Goal: Find specific page/section: Find specific page/section

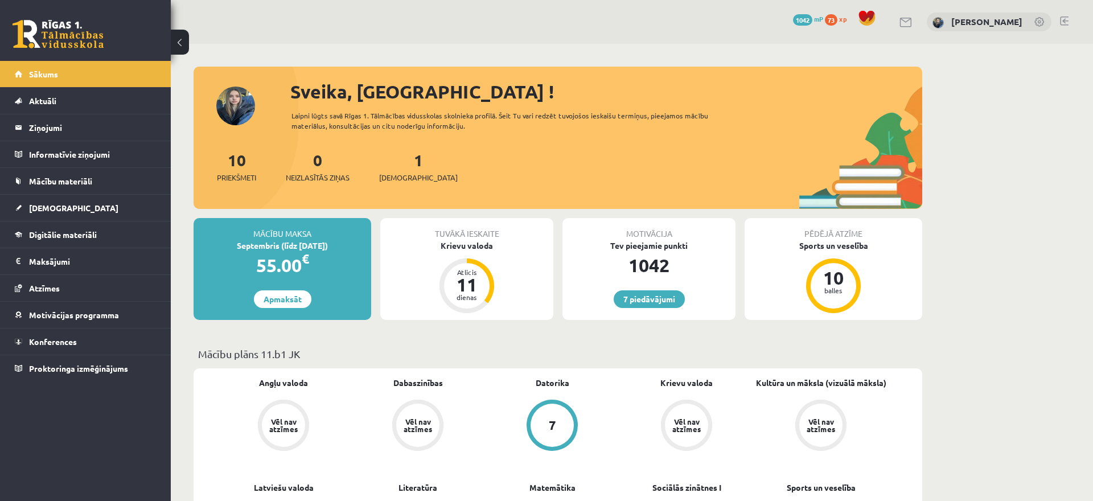
scroll to position [83, 0]
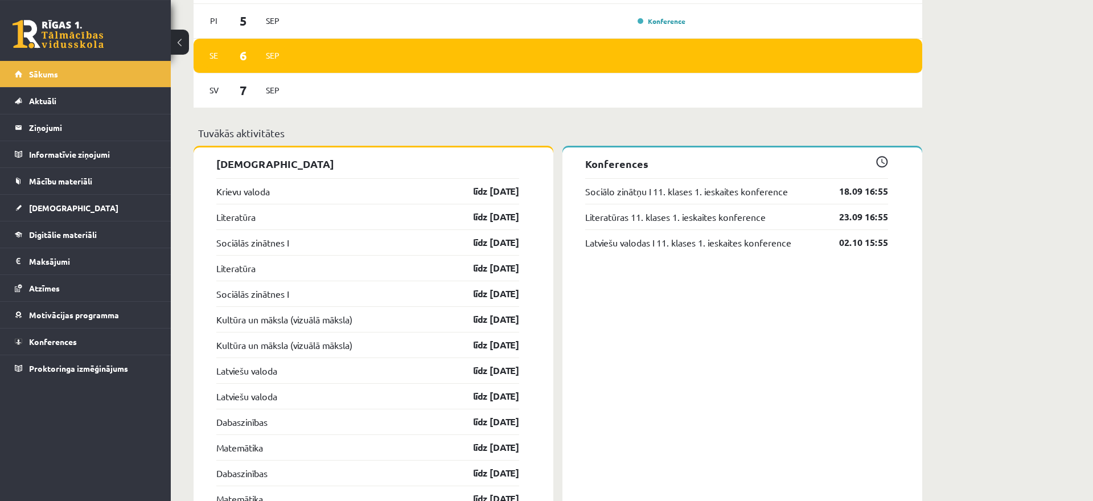
scroll to position [801, 0]
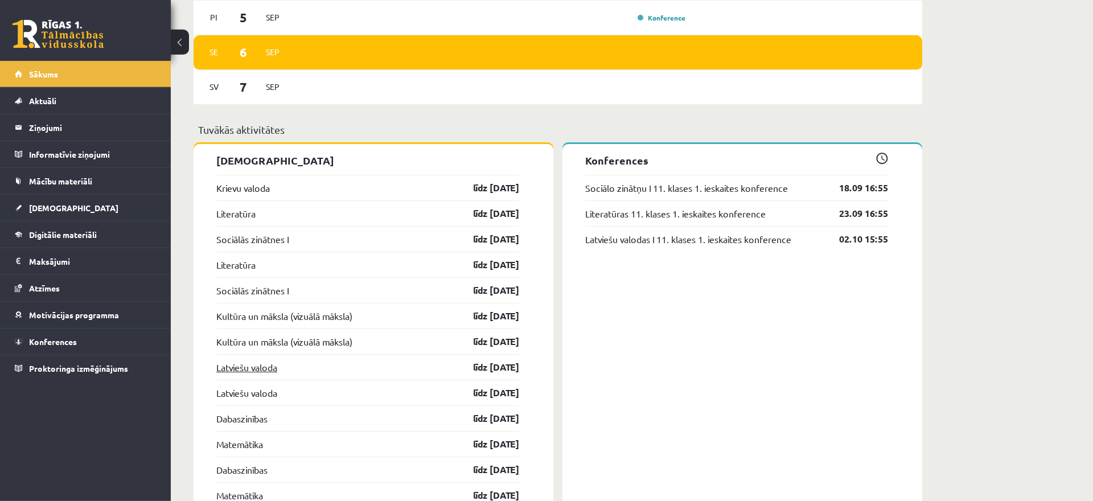
click at [269, 366] on link "Latviešu valoda" at bounding box center [246, 367] width 61 height 14
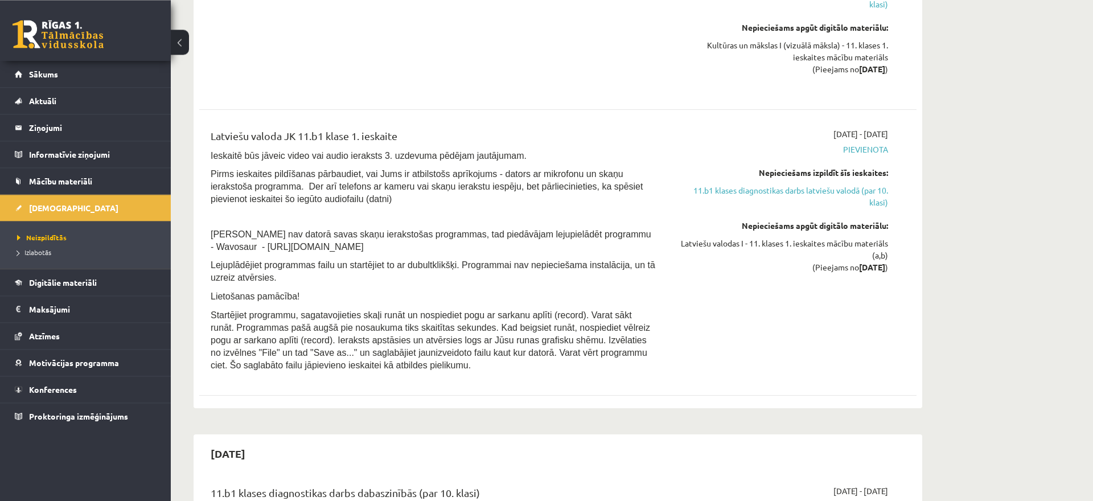
scroll to position [1237, 0]
click at [58, 281] on span "Digitālie materiāli" at bounding box center [63, 282] width 68 height 10
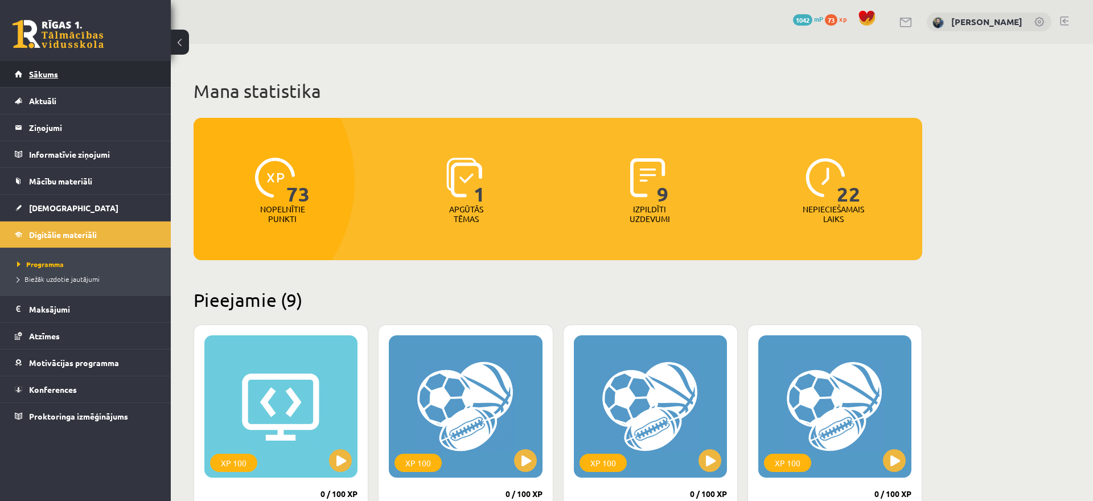
click at [47, 73] on span "Sākums" at bounding box center [43, 74] width 29 height 10
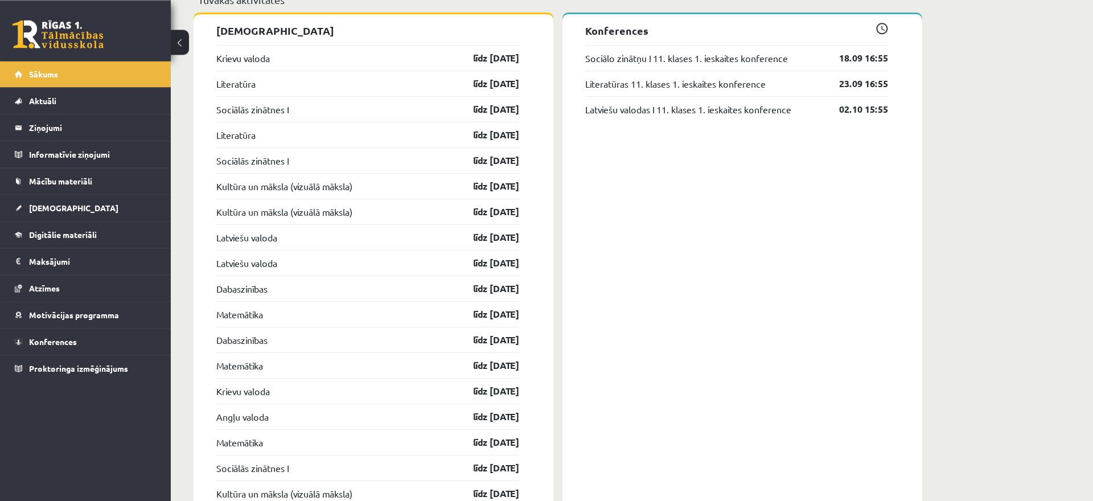
scroll to position [945, 0]
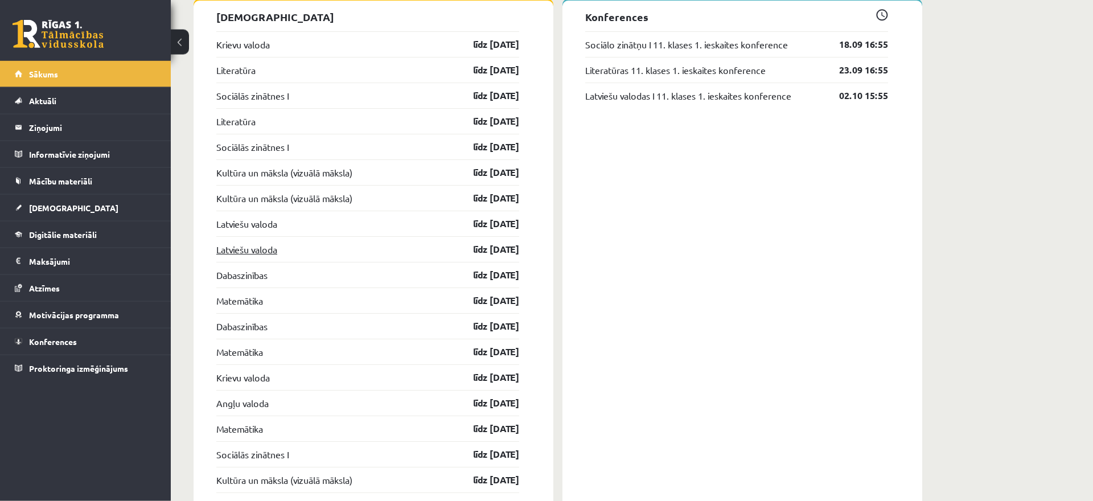
click at [243, 249] on link "Latviešu valoda" at bounding box center [246, 250] width 61 height 14
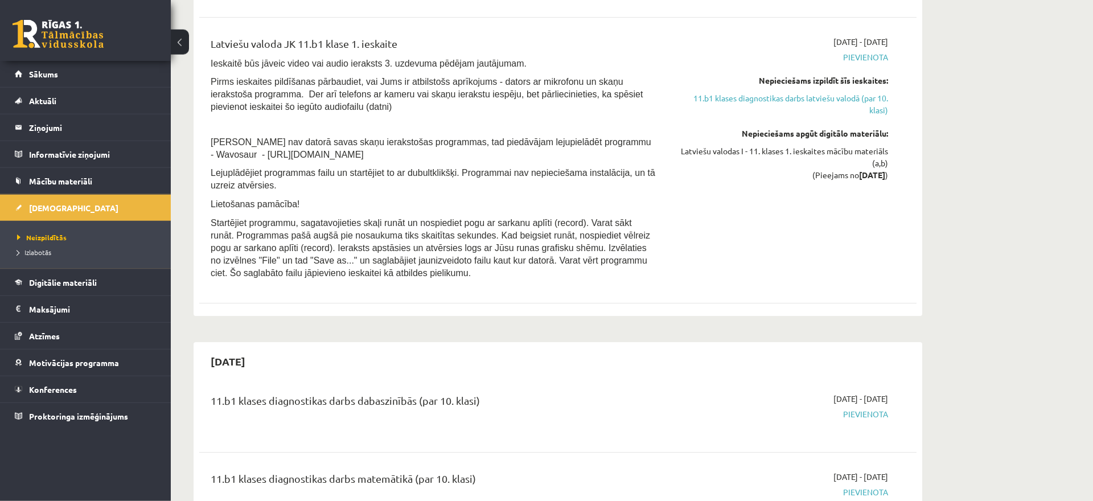
scroll to position [1335, 0]
